Goal: Check status: Check status

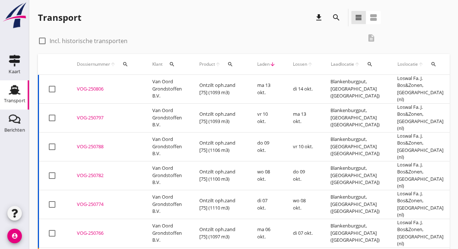
click at [153, 85] on td "Van Oord Grondstoffen B.V." at bounding box center [167, 89] width 47 height 29
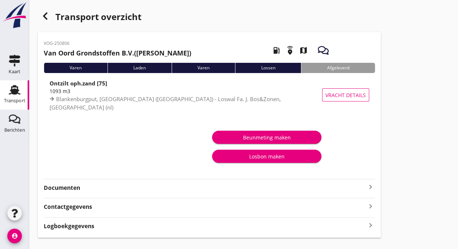
click at [12, 93] on use at bounding box center [15, 89] width 12 height 9
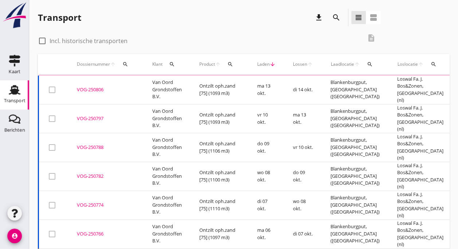
click at [87, 88] on div "VOG-250806" at bounding box center [106, 89] width 58 height 7
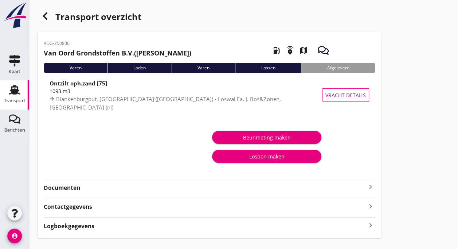
click at [13, 104] on div "Transport" at bounding box center [15, 100] width 22 height 10
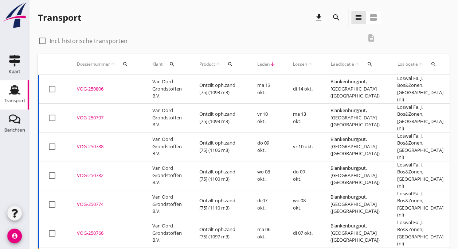
click at [168, 114] on td "Van Oord Grondstoffen B.V." at bounding box center [167, 117] width 47 height 29
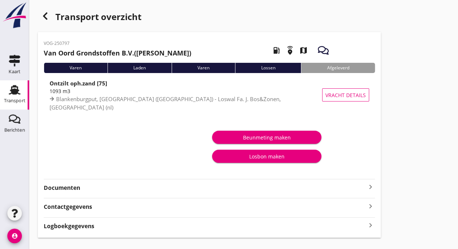
click at [16, 98] on div "Transport" at bounding box center [15, 100] width 22 height 5
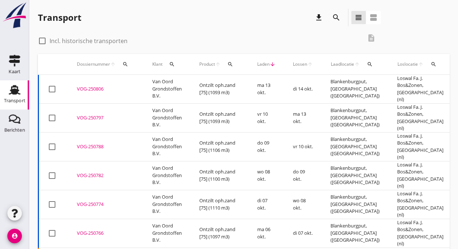
click at [161, 91] on td "Van Oord Grondstoffen B.V." at bounding box center [167, 89] width 47 height 29
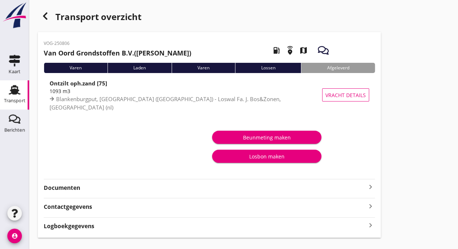
click at [15, 88] on use at bounding box center [15, 89] width 12 height 9
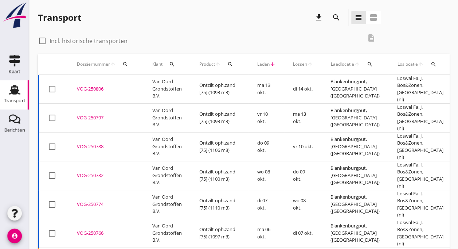
click at [151, 88] on td "Van Oord Grondstoffen B.V." at bounding box center [167, 89] width 47 height 29
